Goal: Find specific page/section: Find specific page/section

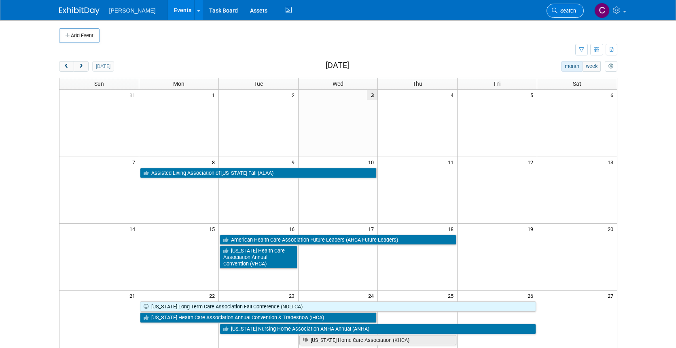
click at [569, 8] on span "Search" at bounding box center [567, 11] width 19 height 6
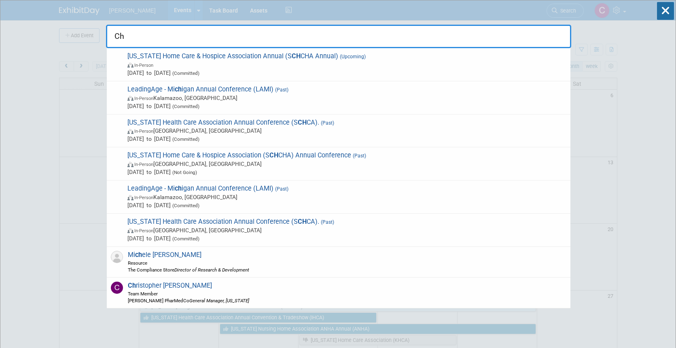
type input "C"
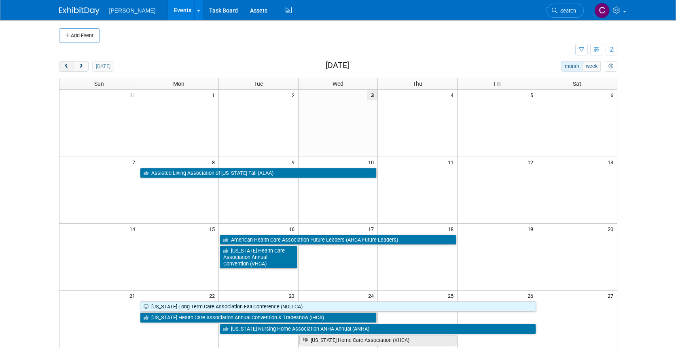
click at [70, 68] on button "prev" at bounding box center [66, 66] width 15 height 11
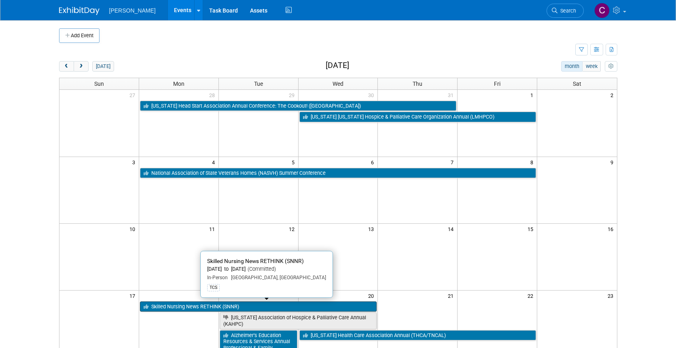
click at [202, 306] on link "Skilled Nursing News RETHINK (SNNR)" at bounding box center [258, 306] width 237 height 11
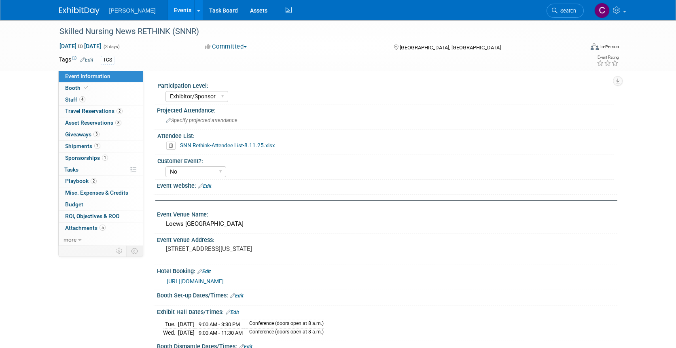
select select "Exhibitor/Sponsor"
select select "No"
